Goal: Information Seeking & Learning: Check status

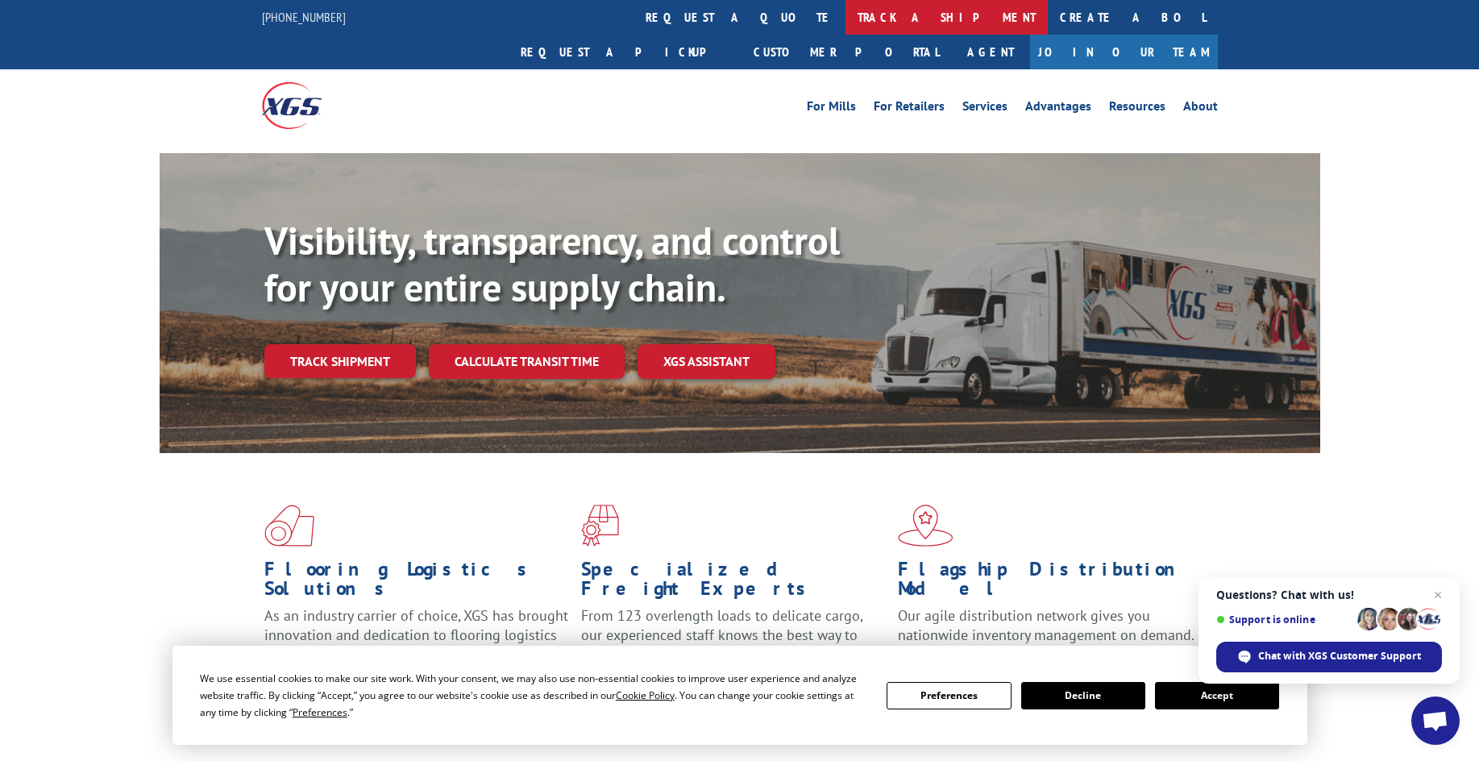
click at [846, 19] on link "track a shipment" at bounding box center [947, 17] width 202 height 35
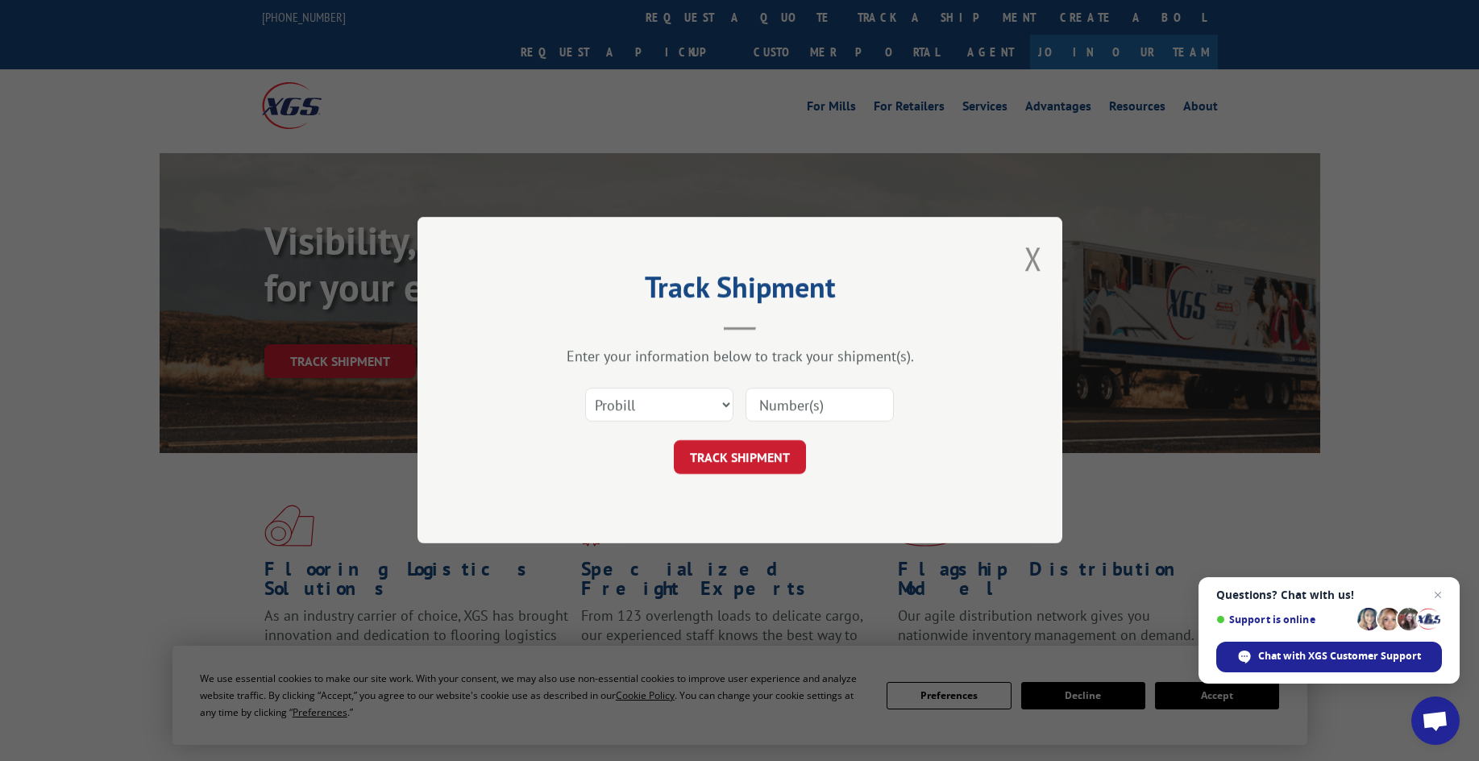
click at [809, 409] on input at bounding box center [820, 406] width 148 height 34
paste input "2837329"
type input "2837329"
click at [676, 410] on select "Select category... Probill BOL PO" at bounding box center [659, 406] width 148 height 34
select select "bol"
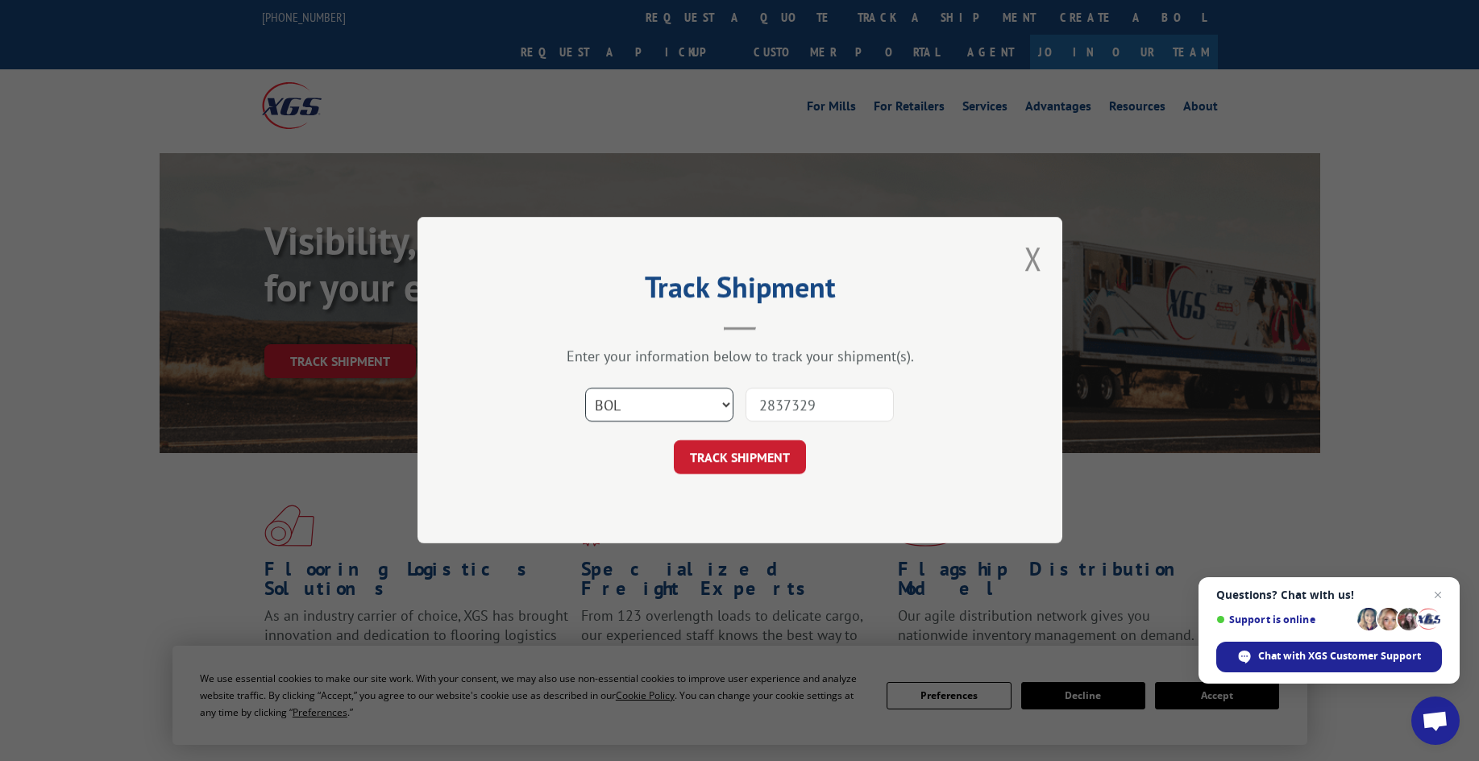
click at [585, 389] on select "Select category... Probill BOL PO" at bounding box center [659, 406] width 148 height 34
click at [747, 451] on button "TRACK SHIPMENT" at bounding box center [740, 458] width 132 height 34
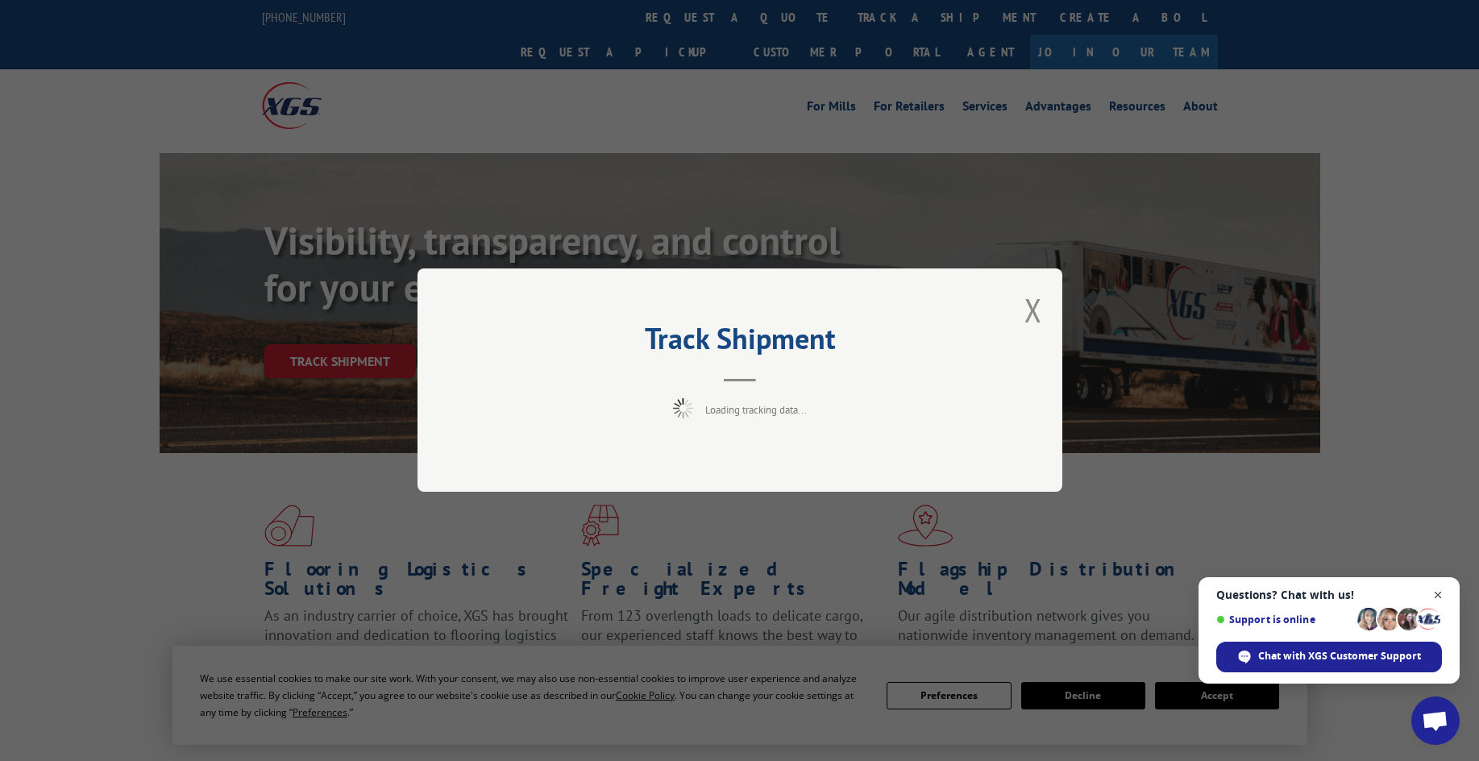
click at [1438, 593] on span "Open chat" at bounding box center [1439, 595] width 20 height 20
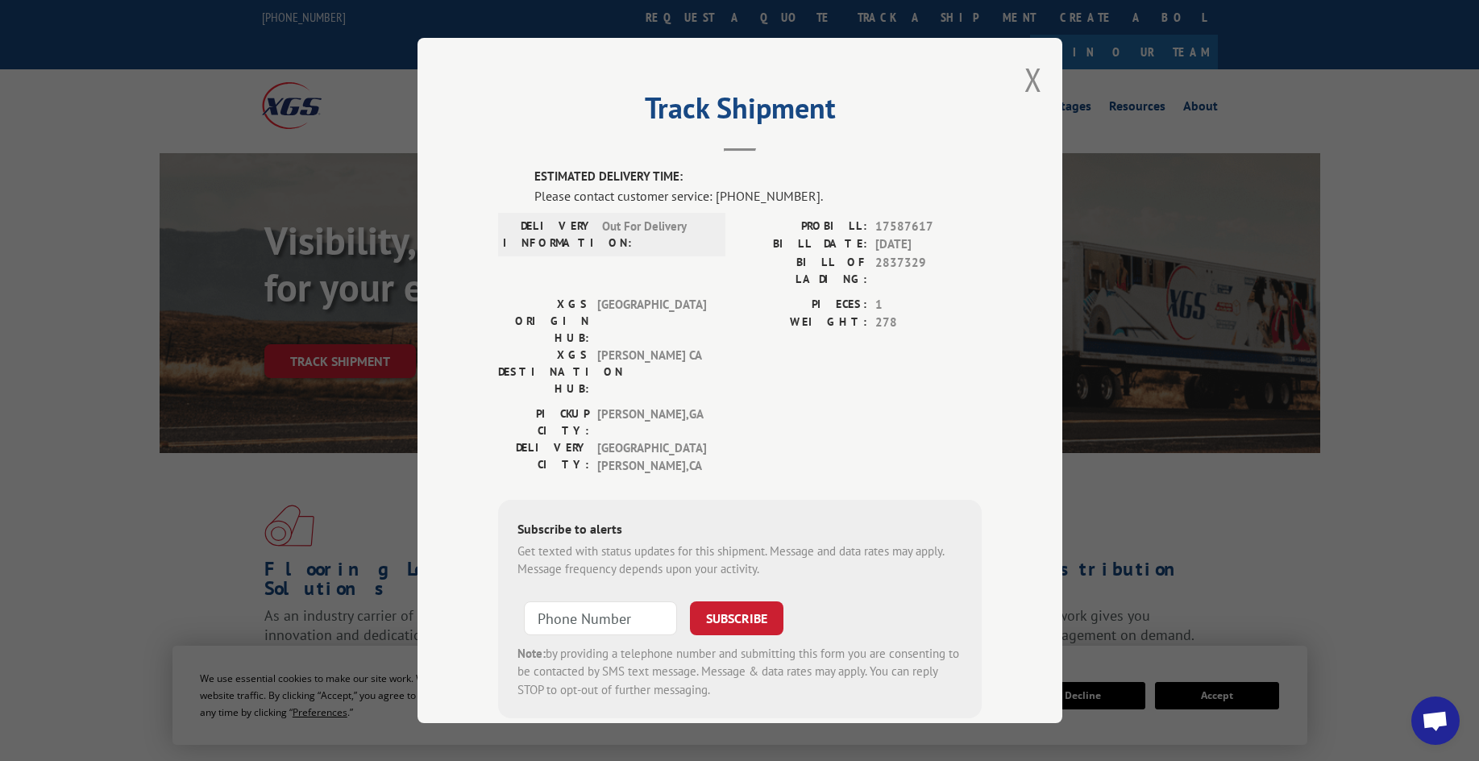
click at [1016, 85] on div "Track Shipment ESTIMATED DELIVERY TIME: Please contact customer service: [PHONE…" at bounding box center [740, 380] width 645 height 685
click at [1017, 85] on div "Track Shipment ESTIMATED DELIVERY TIME: Please contact customer service: [PHONE…" at bounding box center [740, 380] width 645 height 685
click at [1025, 85] on button "Close modal" at bounding box center [1034, 79] width 18 height 43
